Goal: Complete application form: Complete application form

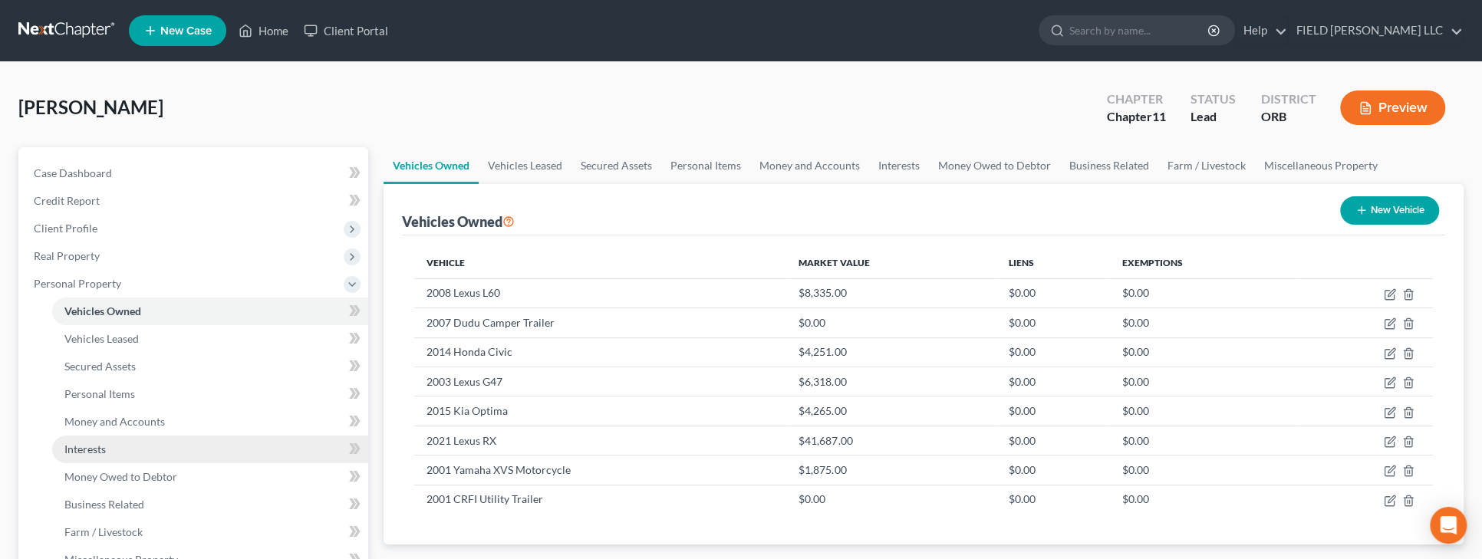
click at [121, 450] on link "Interests" at bounding box center [210, 450] width 316 height 28
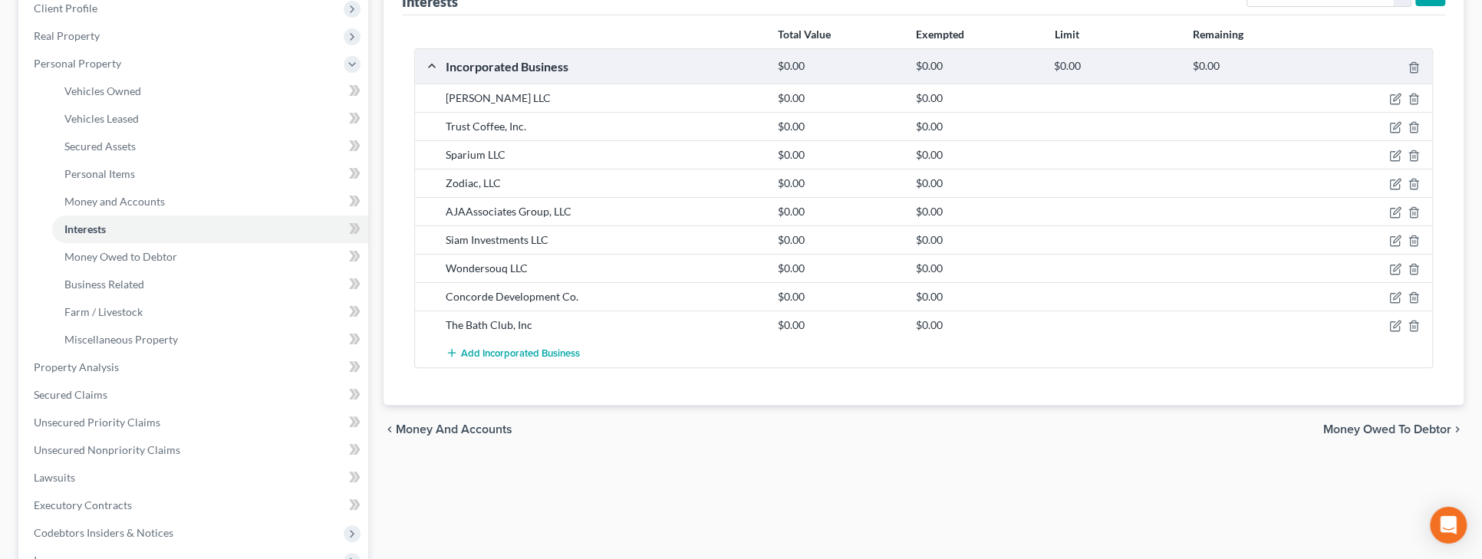
scroll to position [322, 0]
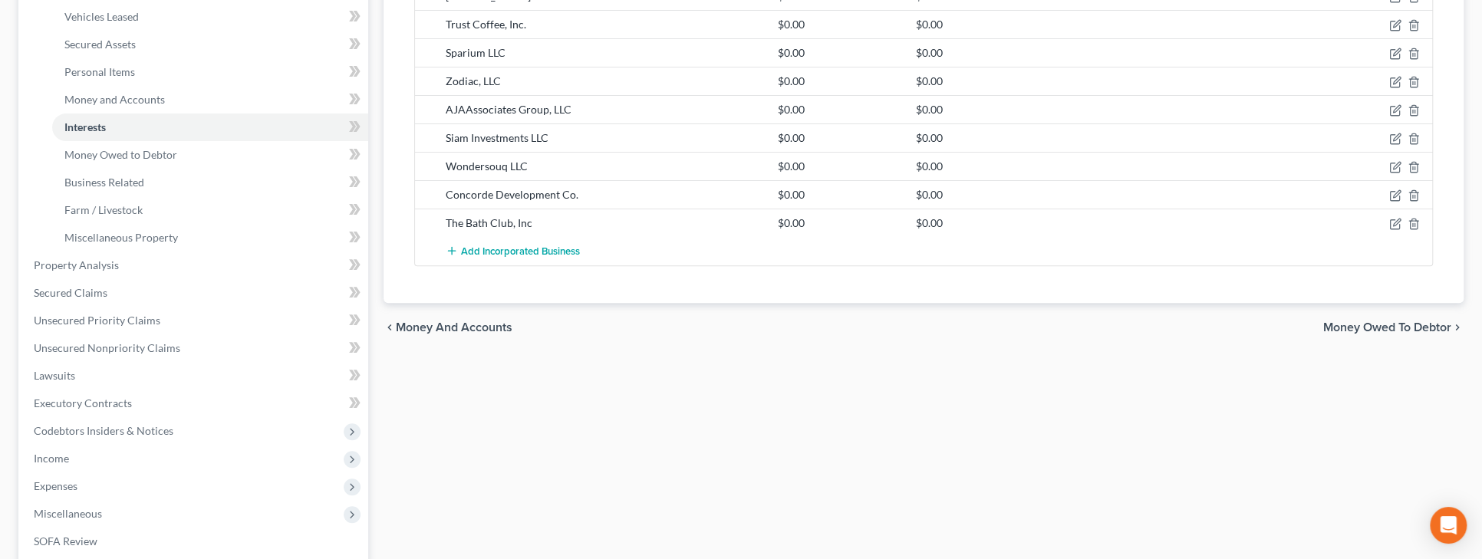
click at [480, 542] on div "Vehicles Owned Vehicles Leased Secured Assets Personal Items Money and Accounts…" at bounding box center [924, 254] width 1096 height 859
click at [534, 252] on span "Add Incorporated Business" at bounding box center [520, 252] width 119 height 12
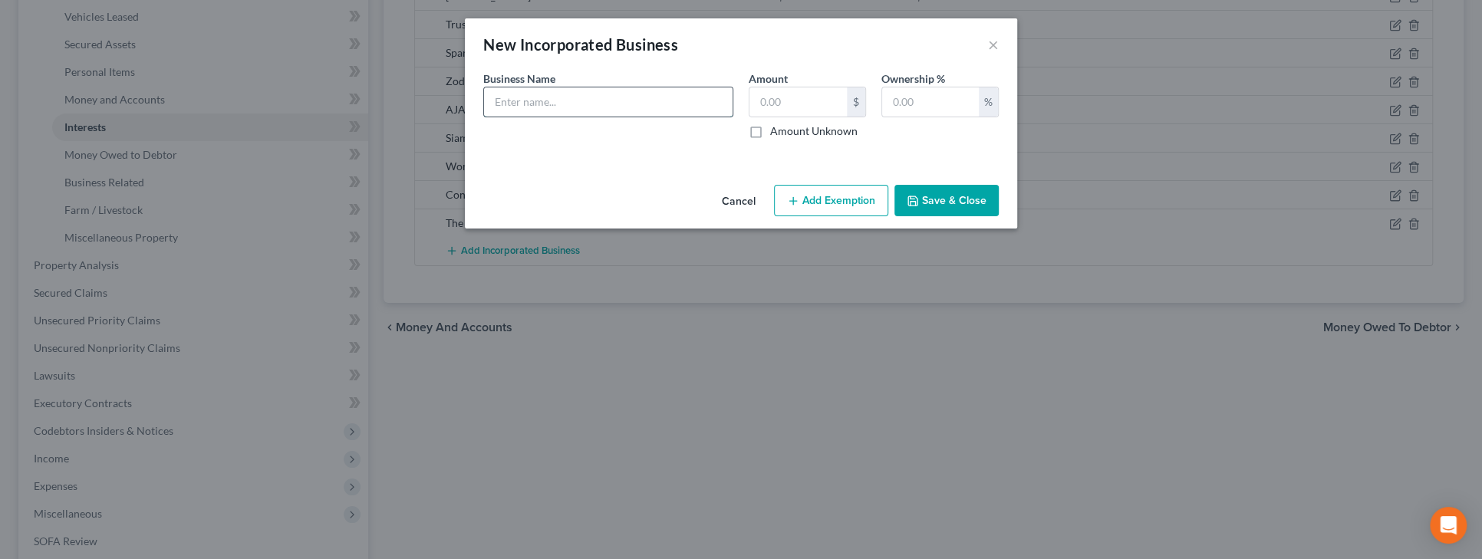
click at [553, 106] on input "text" at bounding box center [608, 101] width 249 height 29
type input "Amarat, LLC"
click at [770, 137] on label "Amount Unknown" at bounding box center [813, 131] width 87 height 15
click at [776, 133] on input "Amount Unknown" at bounding box center [781, 129] width 10 height 10
checkbox input "true"
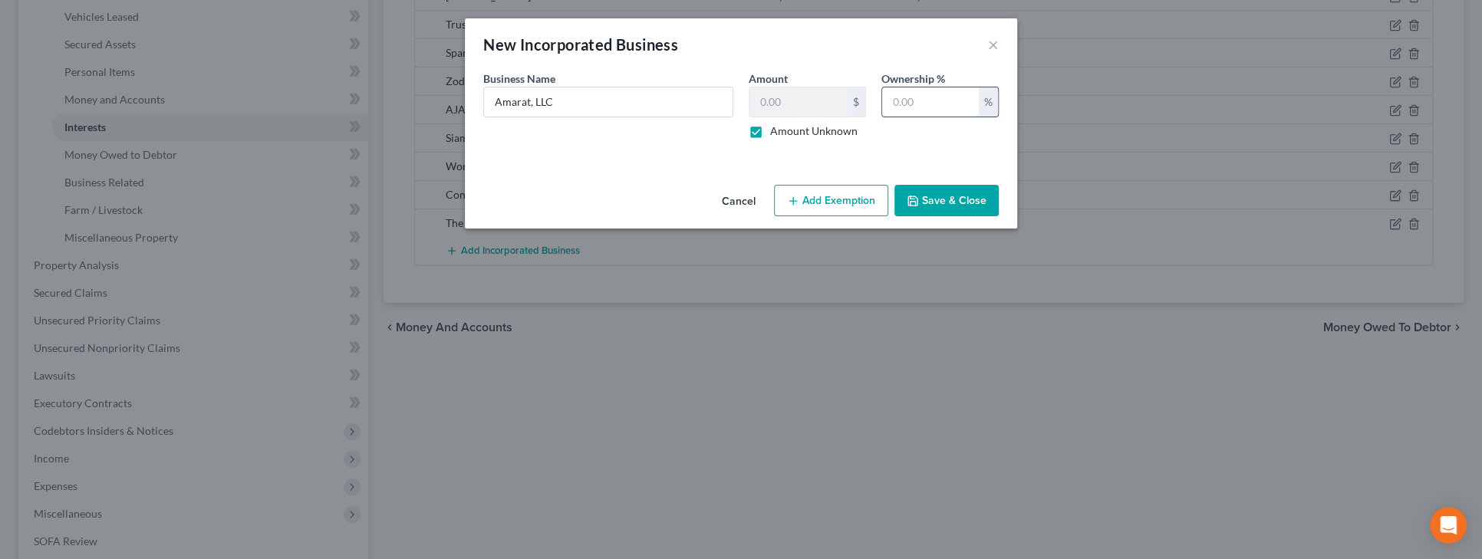
click at [884, 108] on input "text" at bounding box center [930, 101] width 97 height 29
type input "100"
click at [937, 193] on button "Save & Close" at bounding box center [947, 201] width 104 height 32
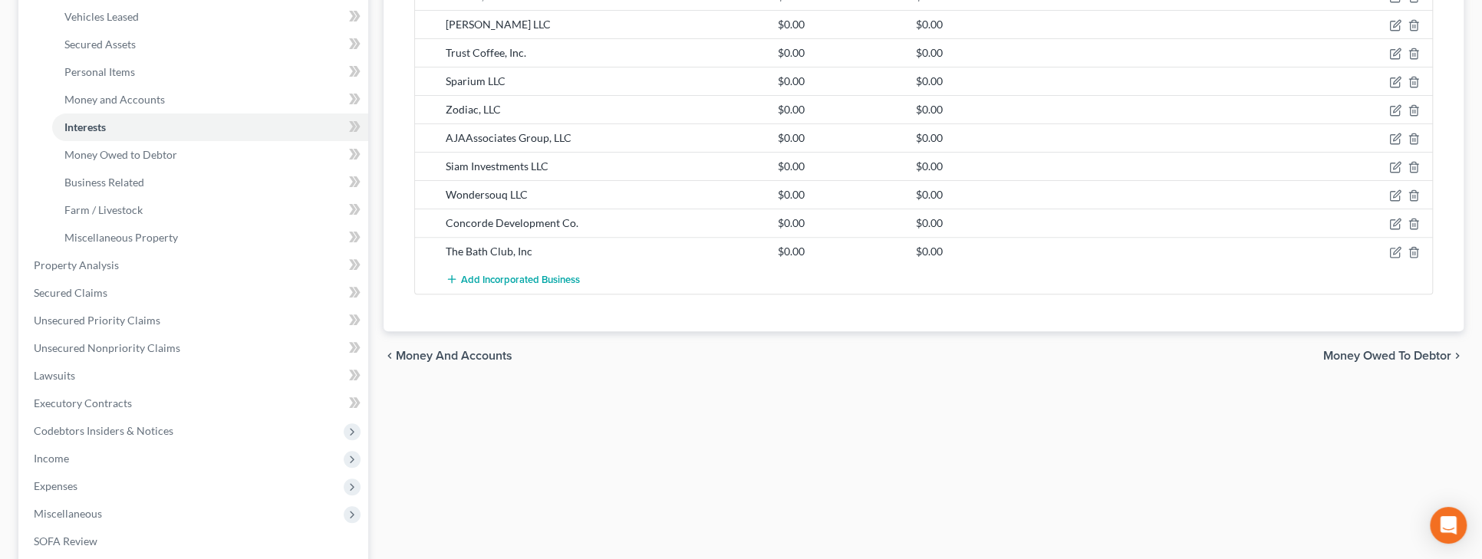
scroll to position [0, 0]
